Goal: Task Accomplishment & Management: Complete application form

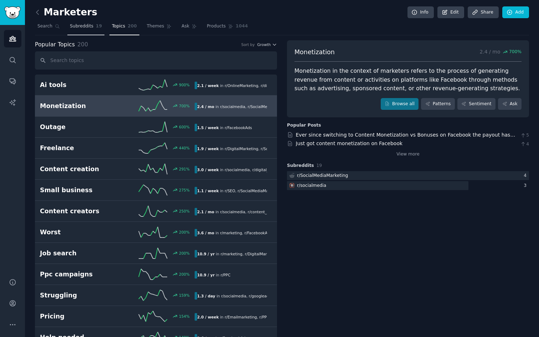
click at [93, 26] on link "Subreddits 19" at bounding box center [85, 28] width 37 height 15
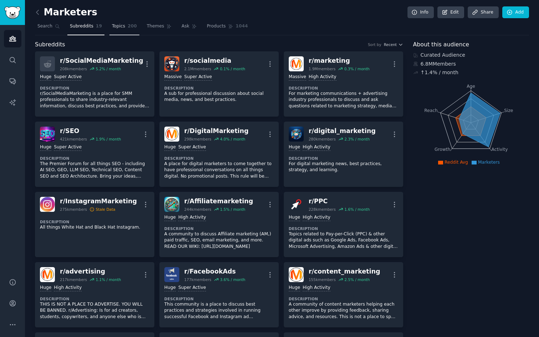
click at [131, 26] on span "200" at bounding box center [132, 26] width 9 height 6
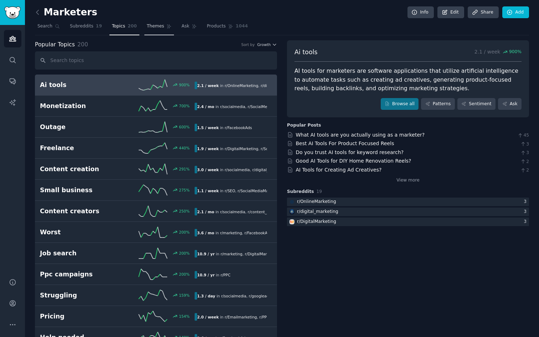
click at [151, 26] on span "Themes" at bounding box center [155, 26] width 17 height 6
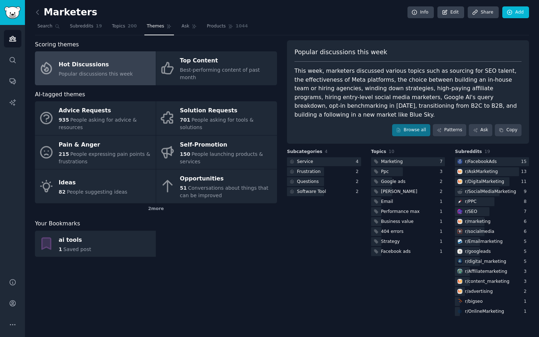
click at [181, 270] on div "Scoring themes Hot Discussions Popular discussions this week Top Content Best-p…" at bounding box center [156, 178] width 242 height 277
click at [40, 15] on icon at bounding box center [37, 12] width 7 height 7
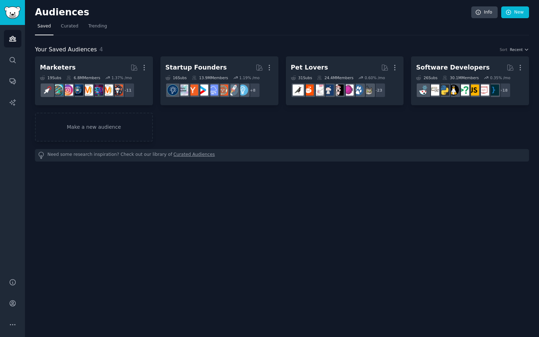
click at [88, 190] on div "Audiences Info New Saved Curated Trending Your Saved Audiences 4 Sort Recent Ma…" at bounding box center [282, 168] width 514 height 337
click at [10, 10] on img "Sidebar" at bounding box center [12, 12] width 16 height 12
click at [14, 50] on div "Audiences Search Conversations AI Reports" at bounding box center [12, 147] width 25 height 244
click at [13, 36] on icon "Sidebar" at bounding box center [12, 38] width 7 height 7
click at [14, 62] on icon "Sidebar" at bounding box center [12, 59] width 7 height 7
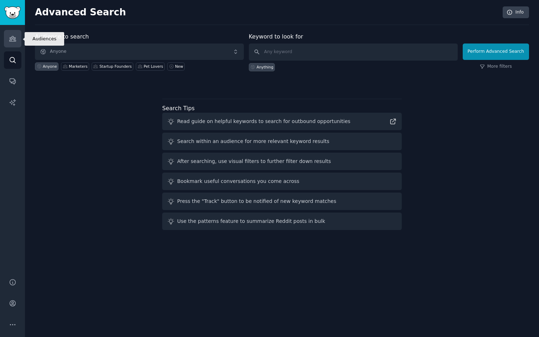
click at [10, 40] on icon "Sidebar" at bounding box center [12, 38] width 6 height 5
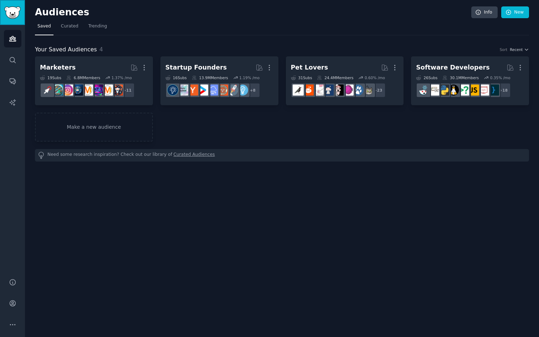
click at [14, 9] on img "Sidebar" at bounding box center [12, 12] width 16 height 12
click at [102, 22] on link "Trending" at bounding box center [98, 28] width 24 height 15
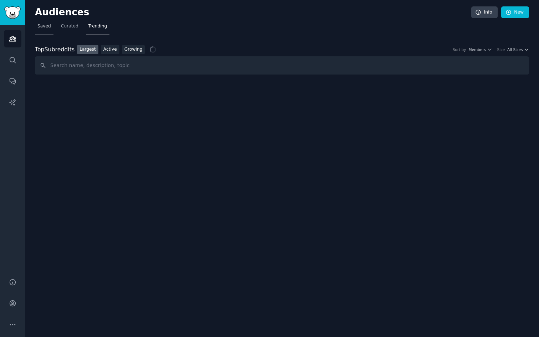
click at [44, 26] on span "Saved" at bounding box center [44, 26] width 14 height 6
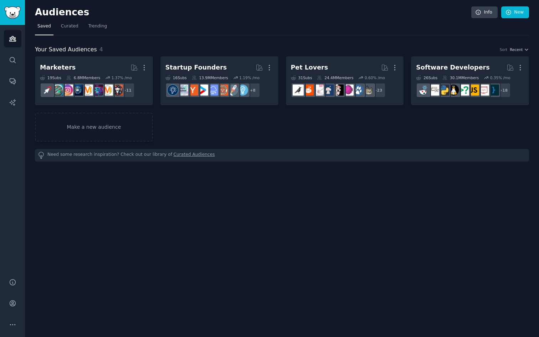
click at [138, 201] on div "Audiences Info New Saved Curated Trending Your Saved Audiences 4 Sort Recent Ma…" at bounding box center [282, 168] width 514 height 337
click at [207, 237] on div "Audiences Info New Saved Curated Trending Your Saved Audiences 4 Sort Recent Ma…" at bounding box center [282, 168] width 514 height 337
click at [512, 50] on span "Recent" at bounding box center [515, 49] width 13 height 5
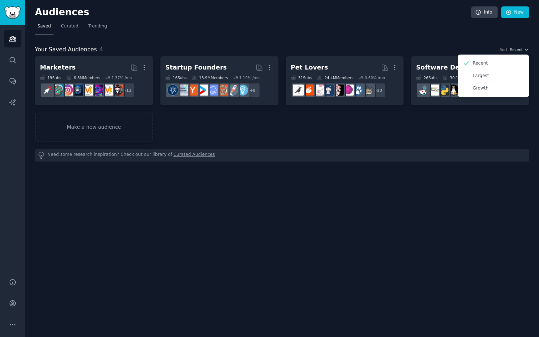
click at [424, 132] on div "Marketers More 19 Sub s 6.8M Members 1.37 % /mo r/SocialMediaMarketing, r/adver…" at bounding box center [282, 98] width 494 height 85
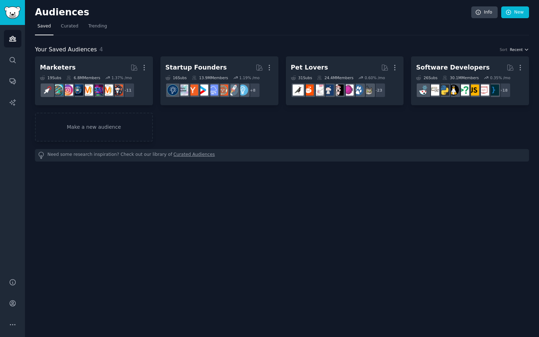
click at [527, 48] on icon "button" at bounding box center [526, 49] width 5 height 5
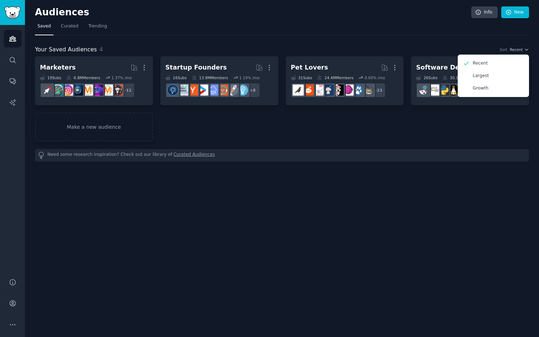
click at [338, 123] on div "Marketers More 19 Sub s 6.8M Members 1.37 % /mo r/SocialMediaMarketing, r/adver…" at bounding box center [282, 98] width 494 height 85
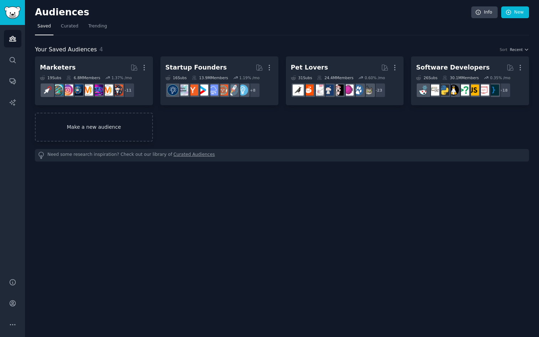
click at [142, 117] on link "Make a new audience" at bounding box center [94, 127] width 118 height 29
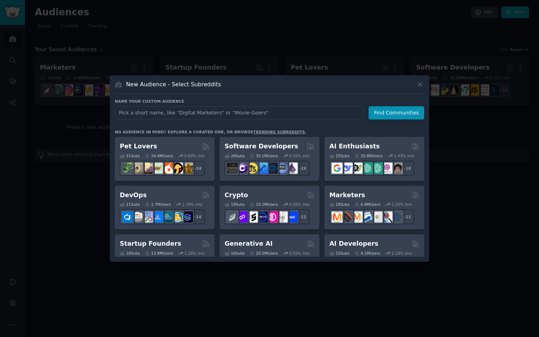
click at [263, 130] on link "trending subreddits" at bounding box center [279, 132] width 52 height 4
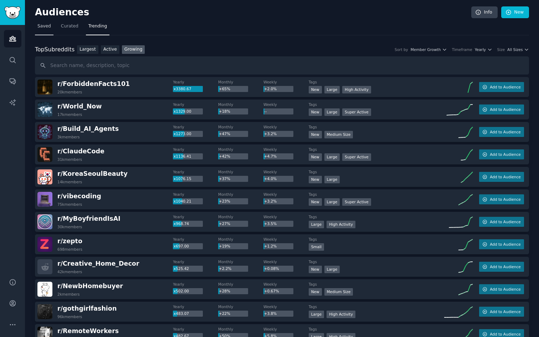
click at [41, 28] on span "Saved" at bounding box center [44, 26] width 14 height 6
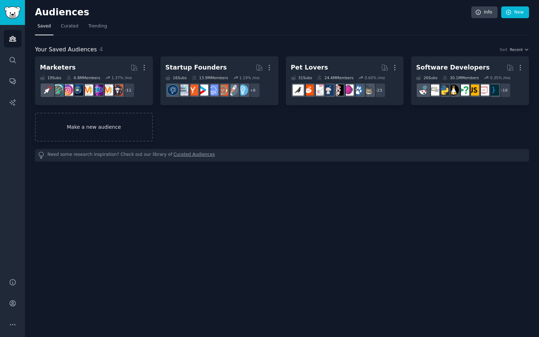
click at [78, 132] on link "Make a new audience" at bounding box center [94, 127] width 118 height 29
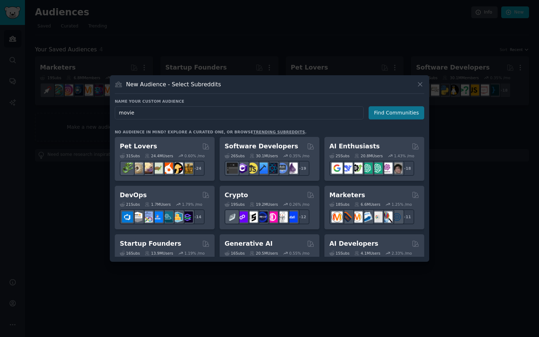
type input "movie"
click at [398, 116] on button "Find Communities" at bounding box center [396, 112] width 56 height 13
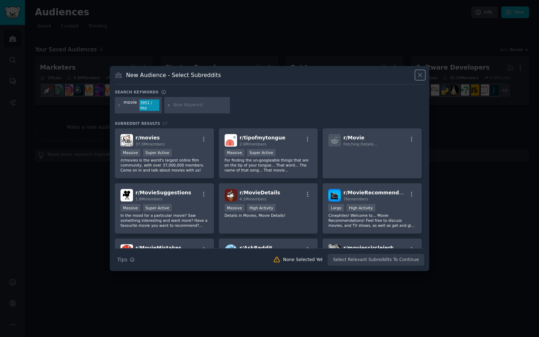
click at [423, 78] on icon at bounding box center [419, 74] width 7 height 7
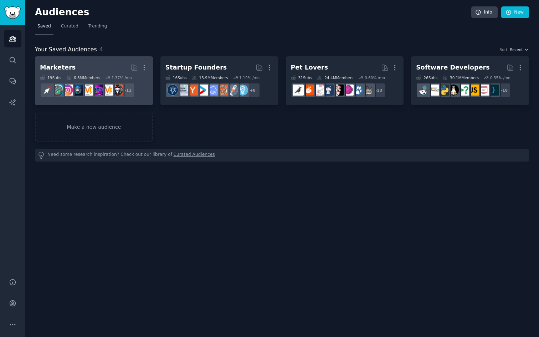
click at [100, 68] on h2 "Marketers More" at bounding box center [94, 67] width 108 height 12
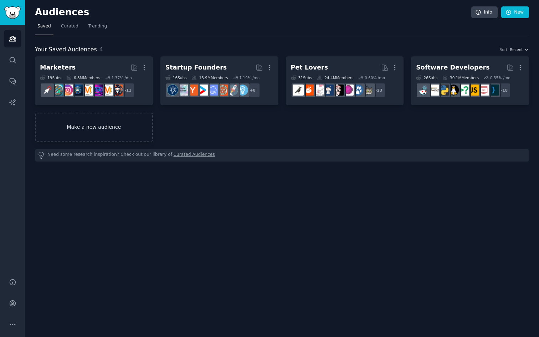
click at [115, 122] on link "Make a new audience" at bounding box center [94, 127] width 118 height 29
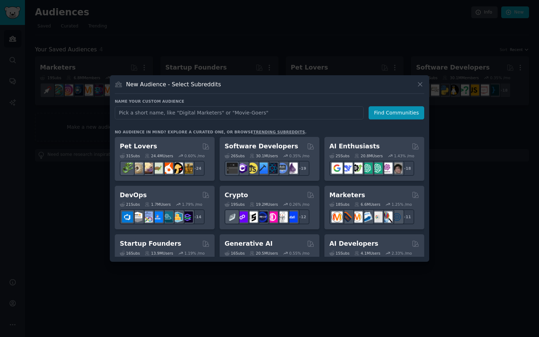
click at [84, 128] on div at bounding box center [269, 168] width 539 height 337
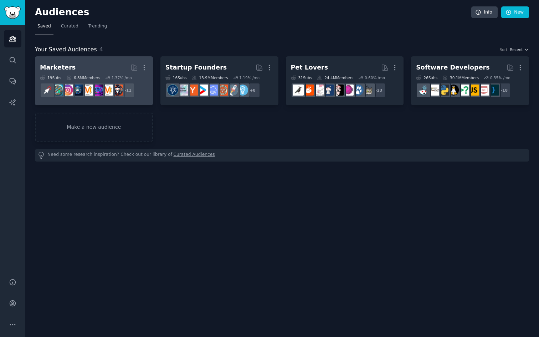
click at [76, 62] on h2 "Marketers More" at bounding box center [94, 67] width 108 height 12
